Goal: Find specific page/section: Find specific page/section

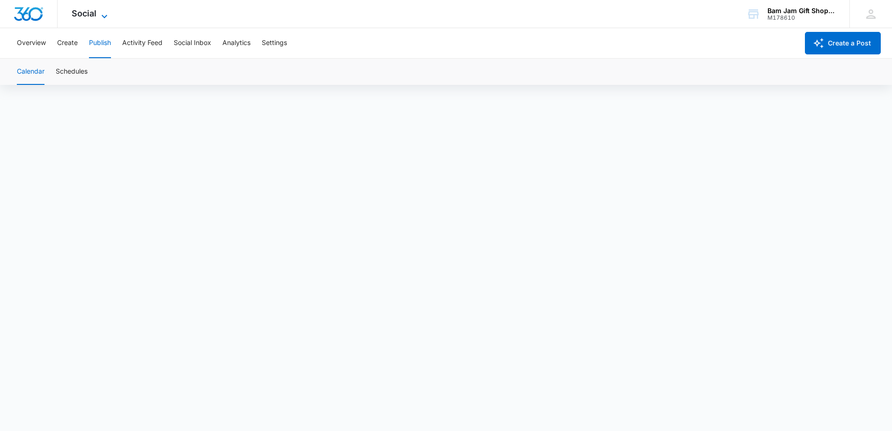
click at [74, 9] on span "Social" at bounding box center [84, 13] width 25 height 10
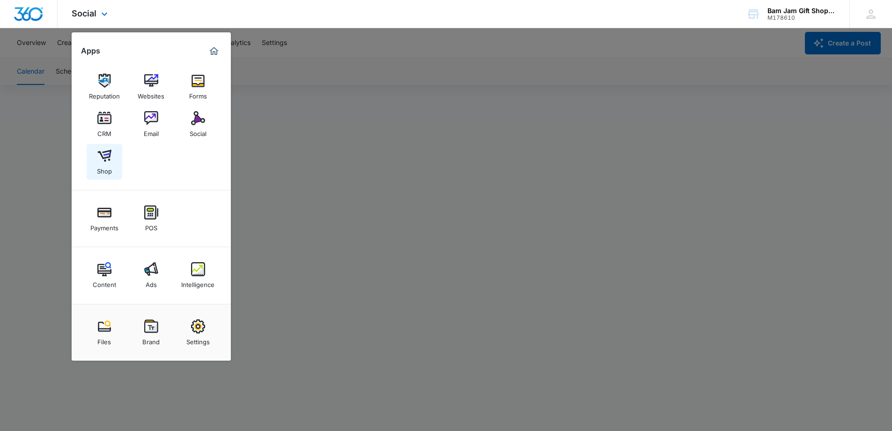
click at [105, 166] on div "Shop" at bounding box center [104, 169] width 15 height 12
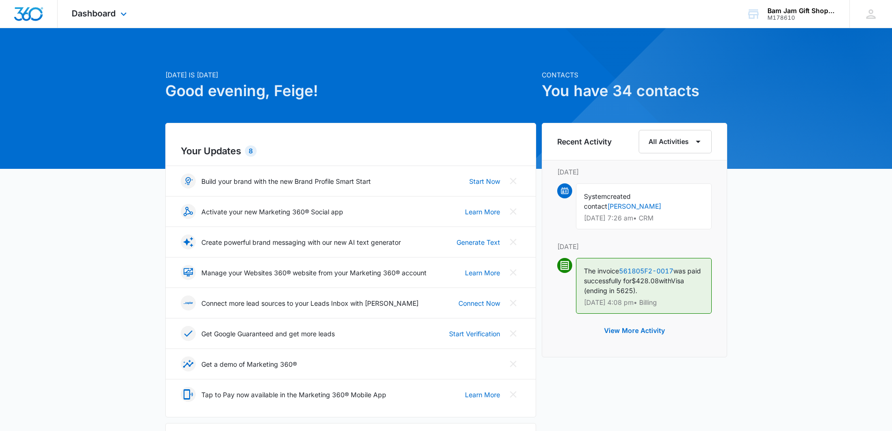
click at [89, 22] on div "Dashboard Apps Reputation Websites Forms CRM Email Social Shop Payments POS Con…" at bounding box center [101, 14] width 86 height 28
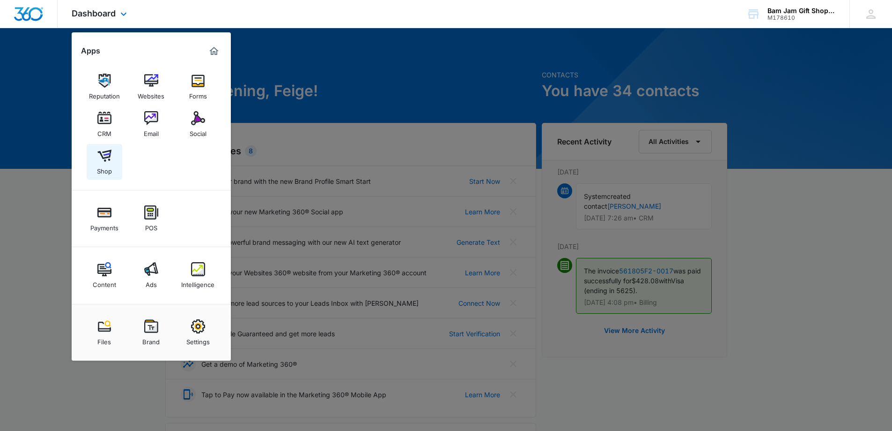
click at [98, 172] on div "Shop" at bounding box center [104, 169] width 15 height 12
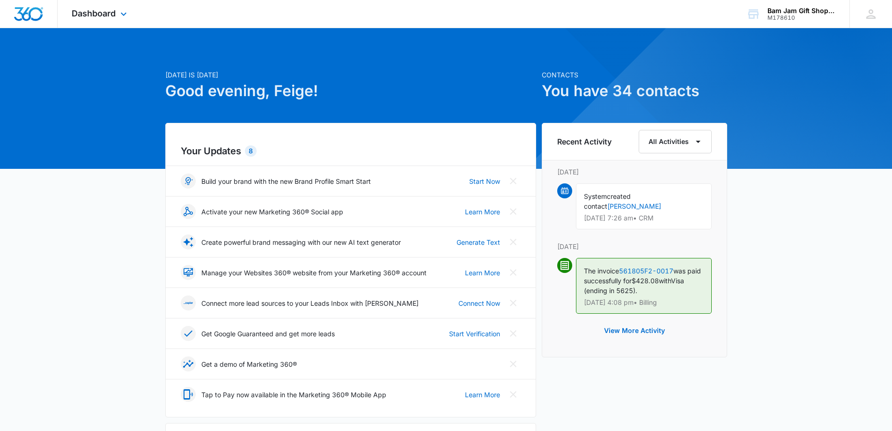
click at [109, 22] on div "Dashboard Apps Reputation Websites Forms CRM Email Social Shop Payments POS Con…" at bounding box center [101, 14] width 86 height 28
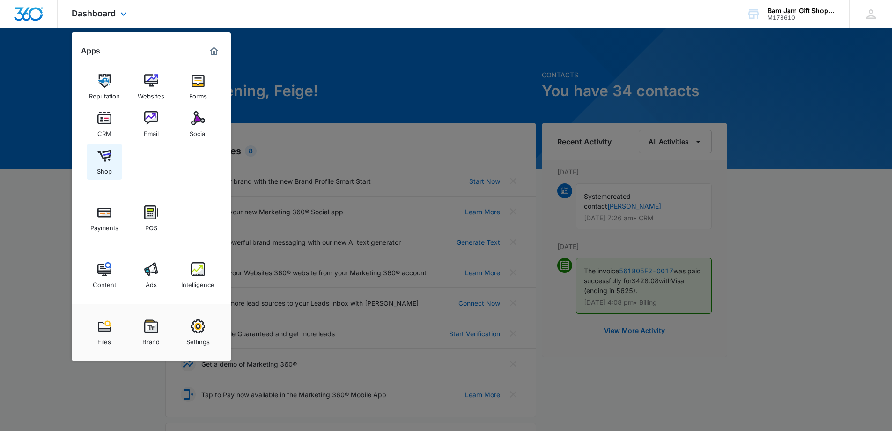
click at [113, 157] on link "Shop" at bounding box center [105, 162] width 36 height 36
